Goal: Navigation & Orientation: Find specific page/section

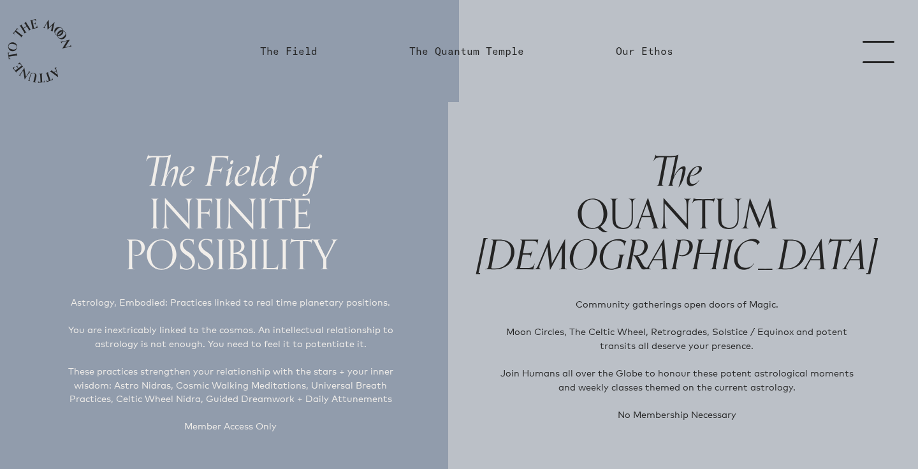
click at [879, 52] on link "menu" at bounding box center [887, 51] width 64 height 102
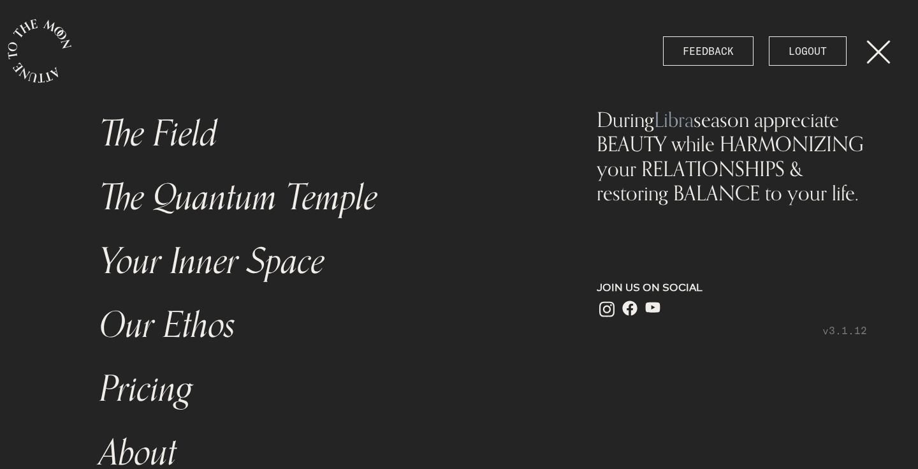
click at [166, 392] on link "Pricing" at bounding box center [321, 389] width 459 height 64
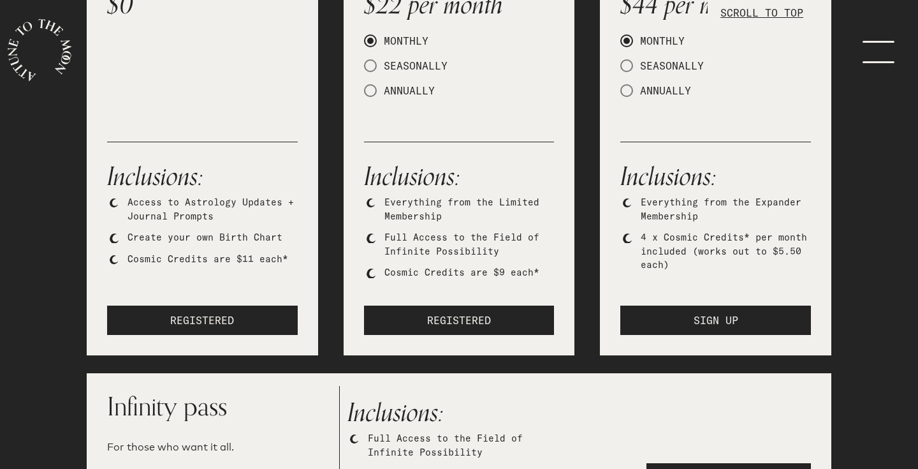
scroll to position [350, 0]
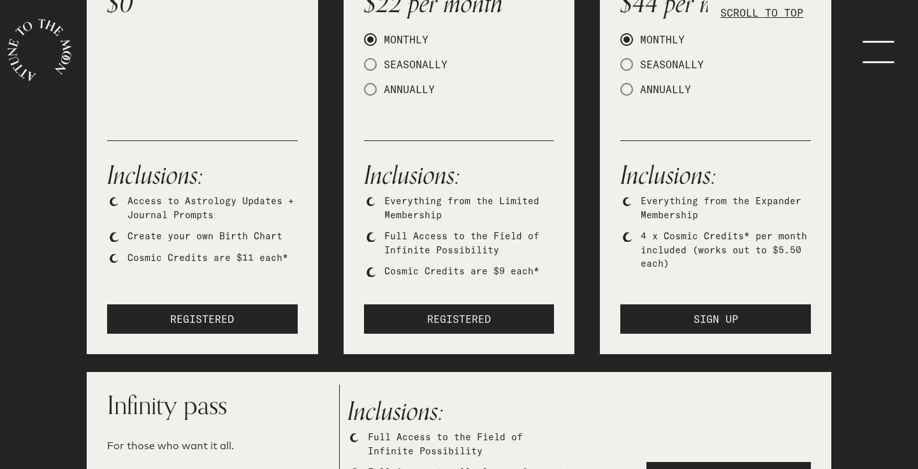
click at [407, 318] on button "REGISTERED" at bounding box center [459, 318] width 191 height 29
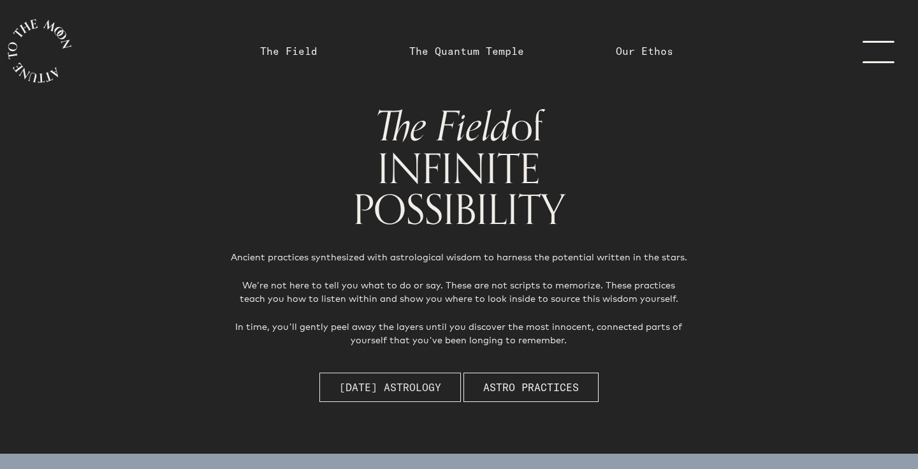
click at [368, 385] on span "[DATE] Astrology" at bounding box center [390, 386] width 102 height 15
click at [882, 52] on link "menu" at bounding box center [887, 51] width 64 height 102
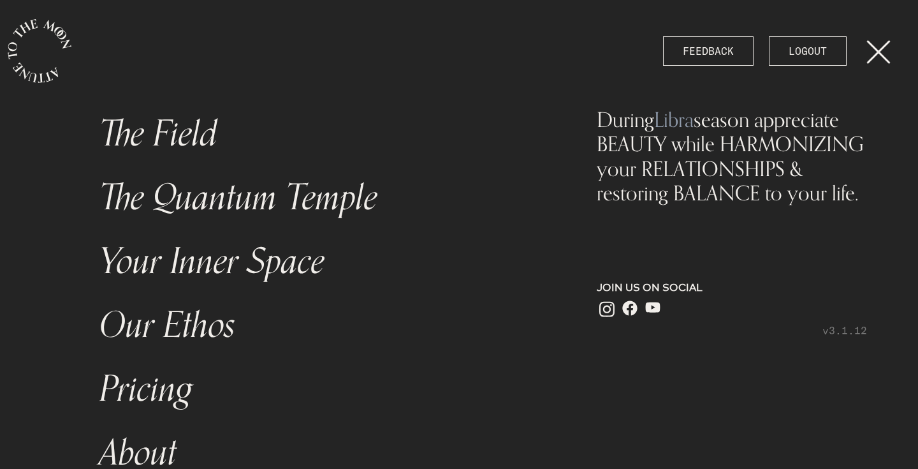
scroll to position [172, 0]
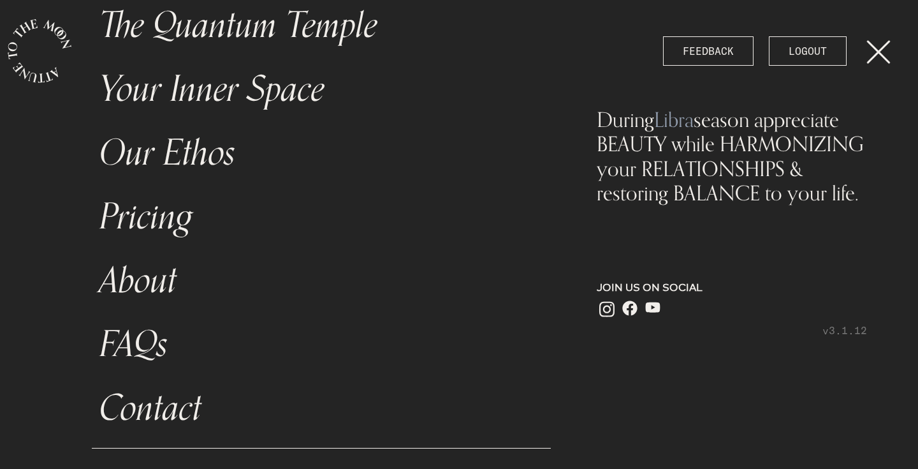
click at [161, 225] on link "Pricing" at bounding box center [321, 217] width 459 height 64
